Goal: Task Accomplishment & Management: Complete application form

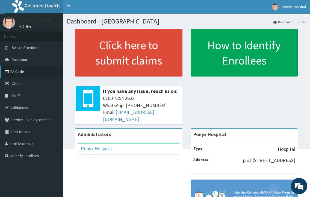
click at [14, 72] on link "PA Code" at bounding box center [31, 71] width 63 height 12
click at [10, 71] on link "PA Code" at bounding box center [31, 71] width 63 height 12
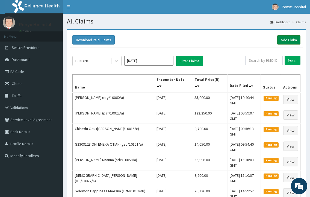
click at [289, 40] on link "Add Claim" at bounding box center [288, 39] width 23 height 9
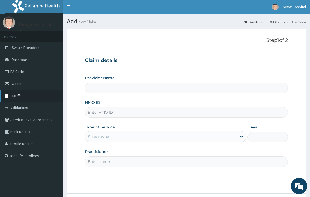
type input "Ponyx Hospital"
click at [110, 112] on input "HMO ID" at bounding box center [186, 112] width 202 height 11
type input "ksb/11346/d"
click at [109, 129] on label "Type of Service" at bounding box center [100, 126] width 30 height 5
drag, startPoint x: 107, startPoint y: 131, endPoint x: 106, endPoint y: 135, distance: 3.9
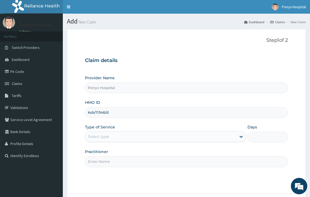
click at [107, 131] on div "Select type" at bounding box center [165, 136] width 161 height 11
click at [105, 136] on div "Select type" at bounding box center [98, 136] width 21 height 5
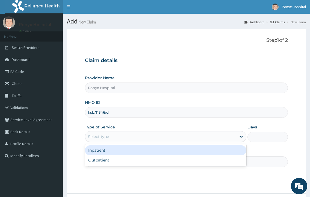
click at [105, 136] on div "Select type" at bounding box center [98, 136] width 21 height 5
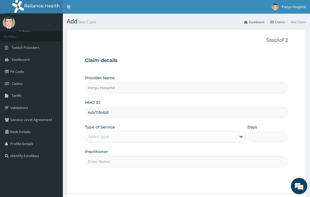
click at [105, 136] on div "Select type" at bounding box center [98, 136] width 21 height 5
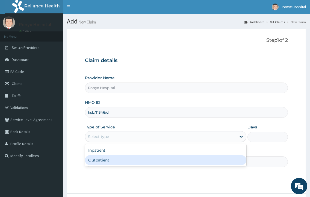
click at [101, 161] on div "Outpatient" at bounding box center [165, 160] width 161 height 10
type input "1"
click at [101, 161] on input "Practitioner" at bounding box center [186, 161] width 202 height 11
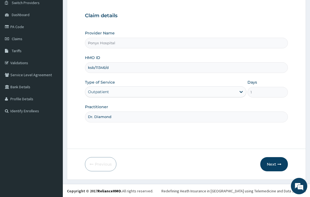
scroll to position [46, 0]
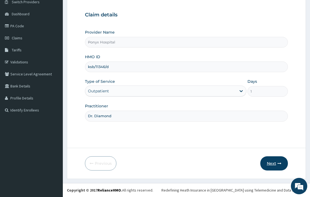
type input "Dr. Diamond"
click at [276, 166] on button "Next" at bounding box center [274, 163] width 28 height 14
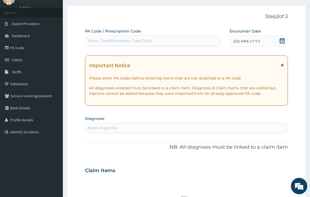
scroll to position [0, 0]
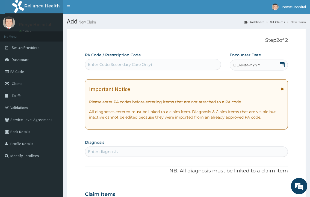
click at [98, 65] on div "Enter Code(Secondary Care Only)" at bounding box center [120, 64] width 64 height 5
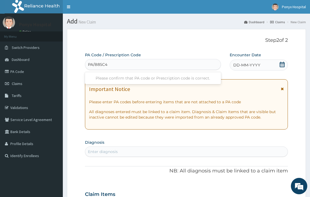
type input "PA/B85C47"
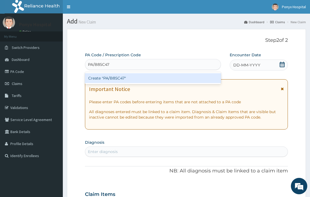
click at [111, 78] on div "Create "PA/B85C47"" at bounding box center [153, 78] width 136 height 10
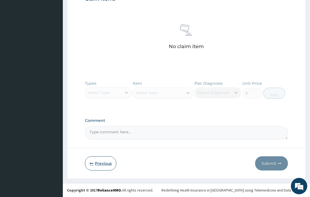
click at [105, 162] on button "Previous" at bounding box center [100, 163] width 31 height 14
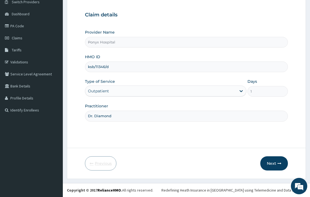
scroll to position [46, 0]
click at [116, 66] on input "ksb/11346/d" at bounding box center [186, 66] width 202 height 11
click at [17, 26] on link "PA Code" at bounding box center [31, 26] width 63 height 12
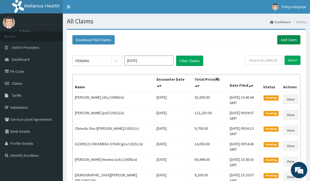
click at [285, 38] on link "Add Claim" at bounding box center [288, 39] width 23 height 9
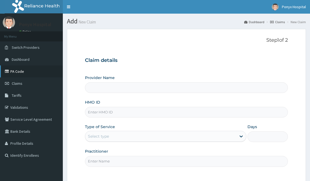
click at [16, 71] on link "PA Code" at bounding box center [31, 71] width 63 height 12
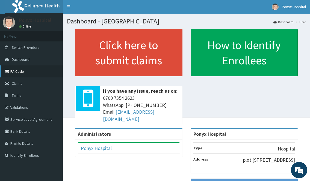
click at [14, 69] on link "PA Code" at bounding box center [31, 71] width 63 height 12
